Goal: Check status: Check status

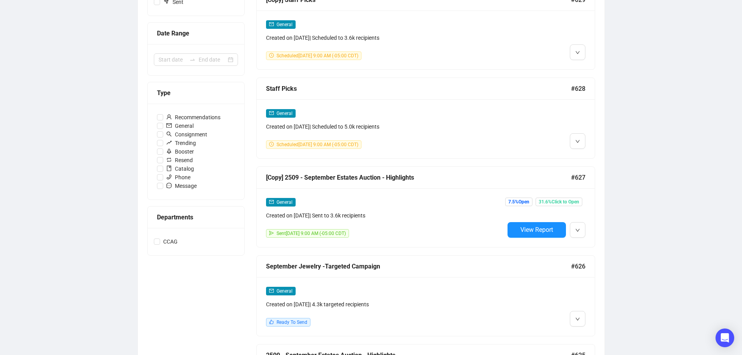
scroll to position [156, 0]
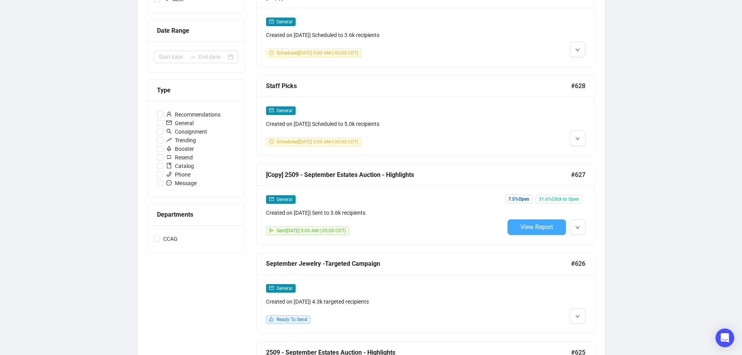
click at [530, 226] on span "View Report" at bounding box center [536, 226] width 33 height 7
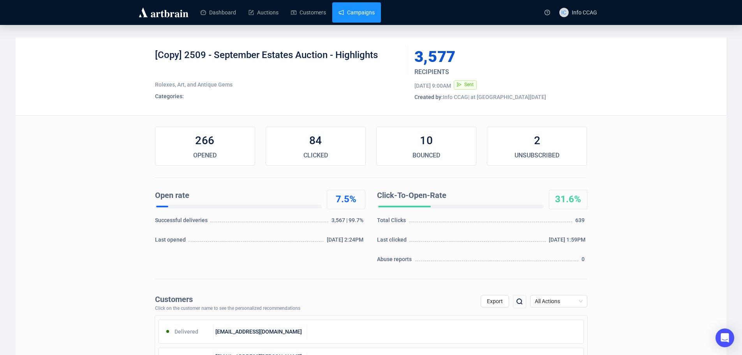
click at [343, 9] on link "Campaigns" at bounding box center [356, 12] width 36 height 20
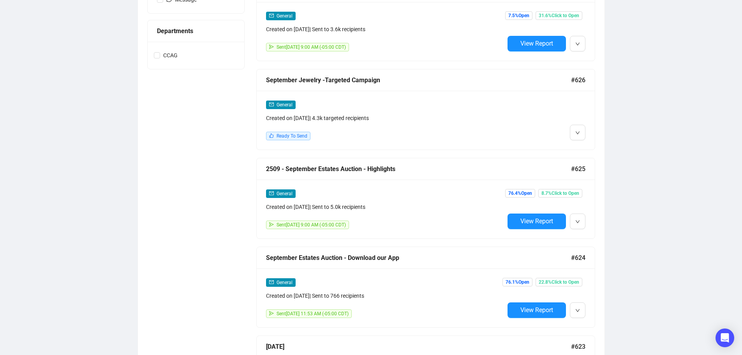
scroll to position [351, 0]
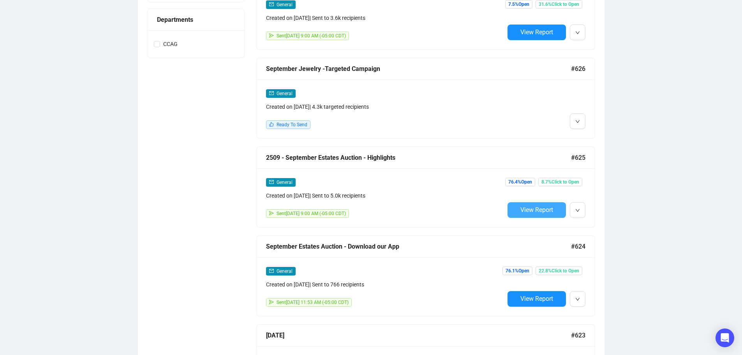
click at [532, 210] on span "View Report" at bounding box center [536, 209] width 33 height 7
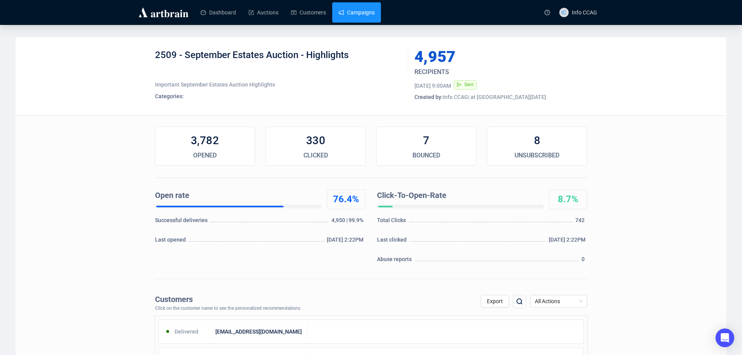
click at [363, 13] on link "Campaigns" at bounding box center [356, 12] width 36 height 20
